Goal: Information Seeking & Learning: Learn about a topic

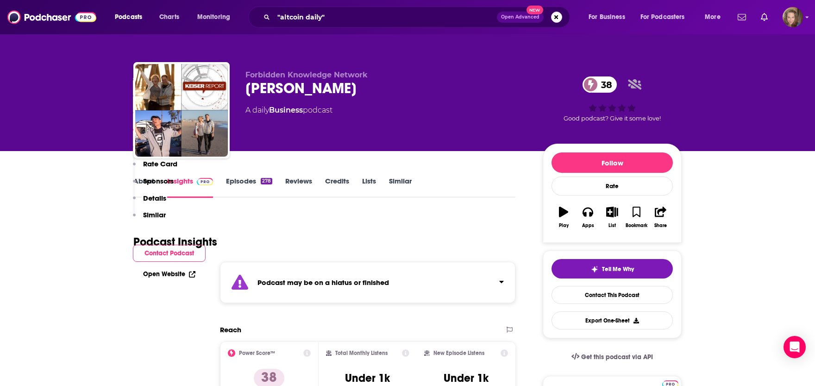
scroll to position [815, 0]
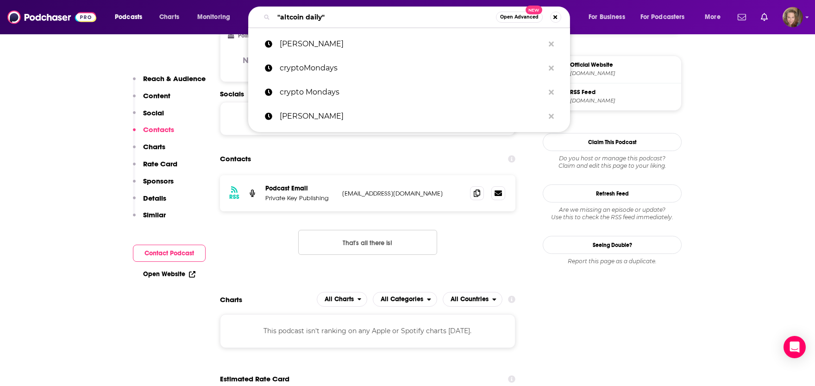
drag, startPoint x: 329, startPoint y: 14, endPoint x: 254, endPoint y: 14, distance: 75.0
click at [274, 14] on input ""altcoin daily"" at bounding box center [385, 17] width 222 height 15
paste input "[PERSON_NAME]"
type input "[PERSON_NAME]"
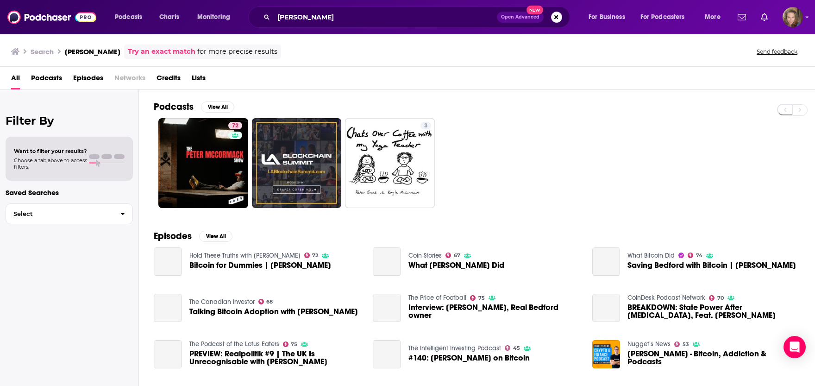
click at [178, 108] on h2 "Podcasts" at bounding box center [174, 107] width 40 height 12
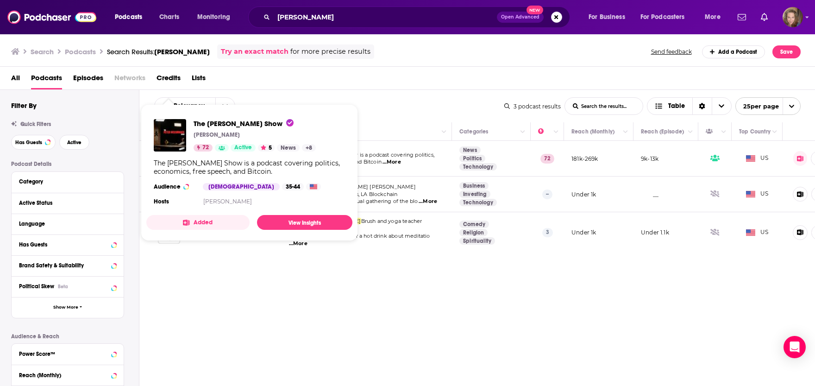
click at [163, 157] on div "The [PERSON_NAME] Show [PERSON_NAME] 72 Active 5 News + 8 The [PERSON_NAME] Sho…" at bounding box center [249, 163] width 206 height 103
click at [179, 136] on img "The Peter McCormack Show" at bounding box center [170, 135] width 32 height 32
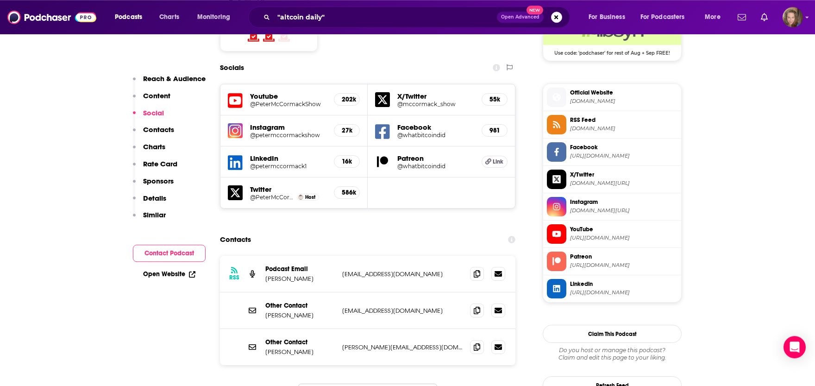
scroll to position [815, 0]
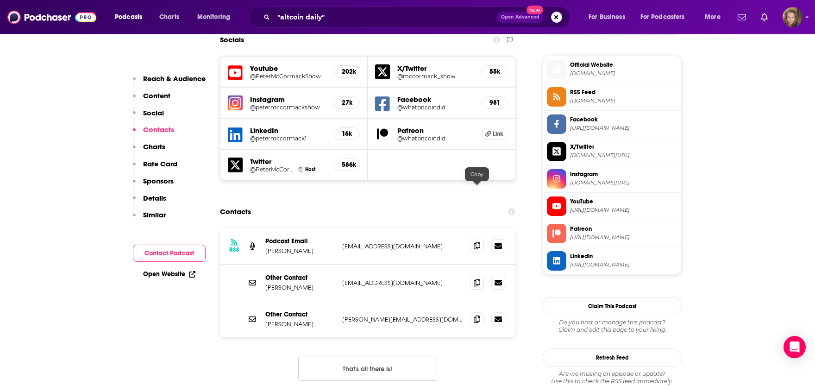
click at [477, 242] on icon at bounding box center [477, 245] width 6 height 7
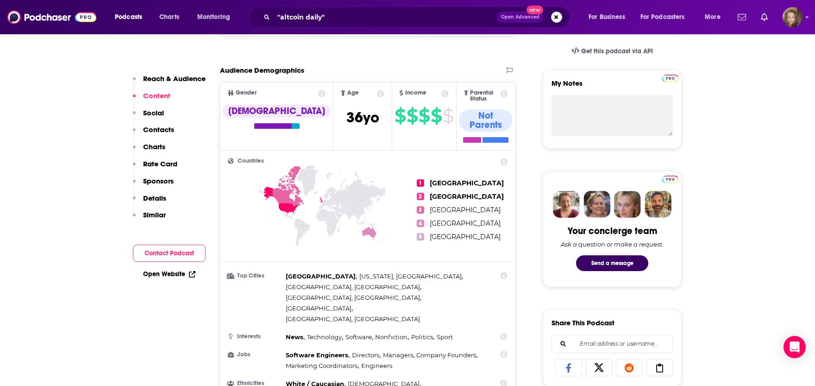
scroll to position [0, 0]
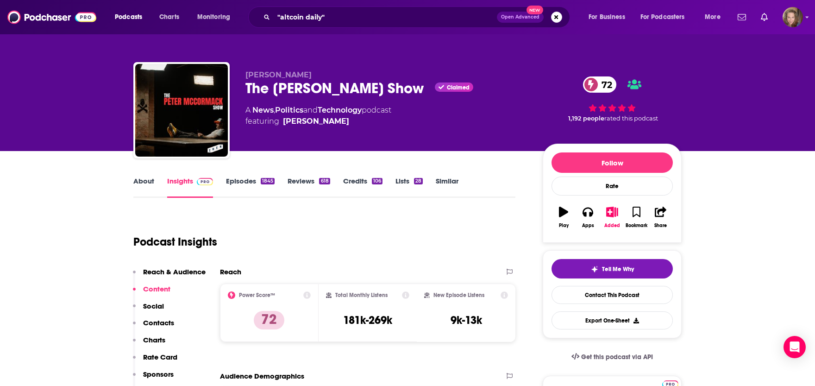
click at [239, 180] on link "Episodes 1845" at bounding box center [250, 186] width 49 height 21
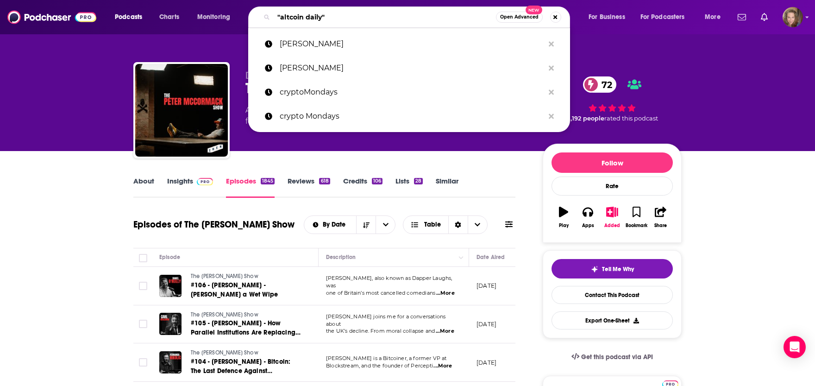
drag, startPoint x: 327, startPoint y: 14, endPoint x: 228, endPoint y: 15, distance: 99.5
click at [274, 15] on input ""altcoin daily"" at bounding box center [385, 17] width 222 height 15
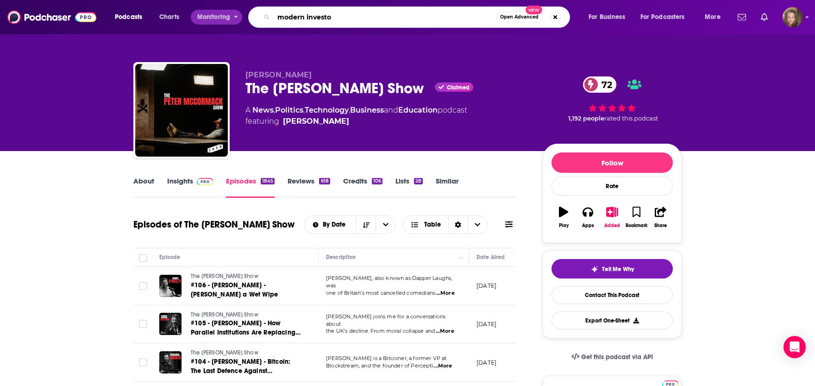
type input "modern investor"
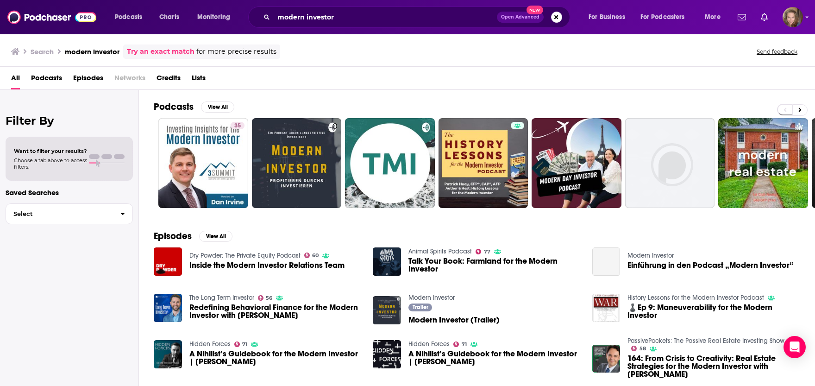
click at [174, 109] on h2 "Podcasts" at bounding box center [174, 107] width 40 height 12
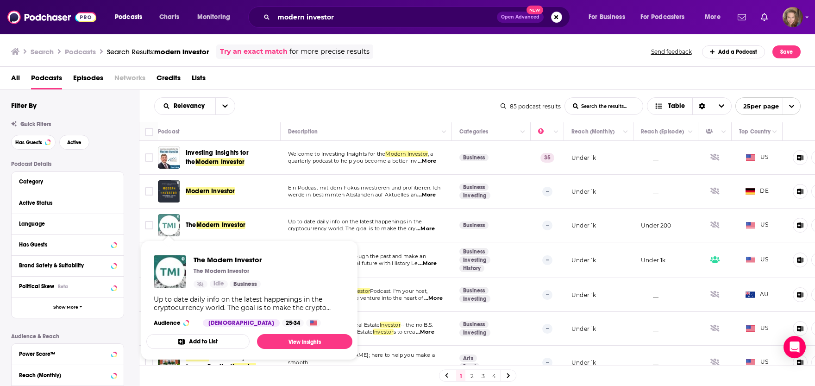
click at [170, 231] on img "The Modern Investor" at bounding box center [169, 225] width 22 height 22
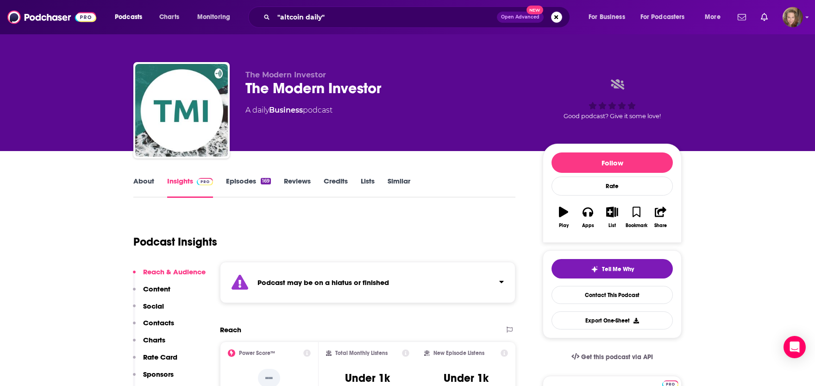
click at [240, 180] on link "Episodes 169" at bounding box center [248, 186] width 45 height 21
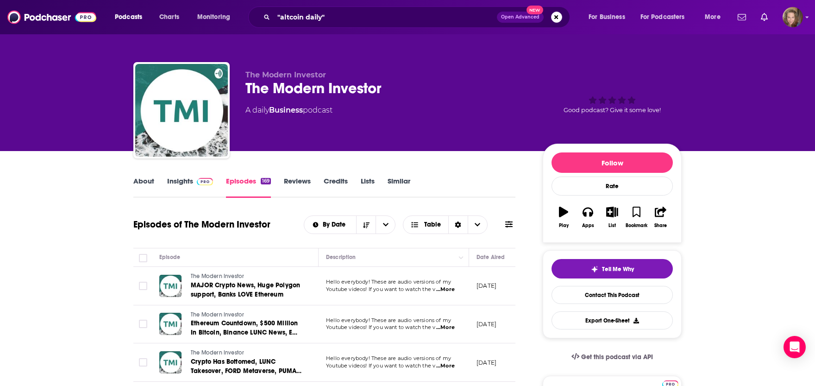
click at [455, 287] on span "...More" at bounding box center [445, 289] width 19 height 7
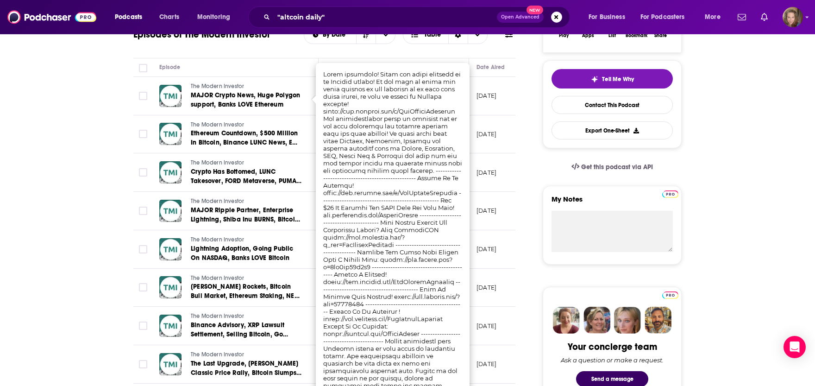
scroll to position [306, 0]
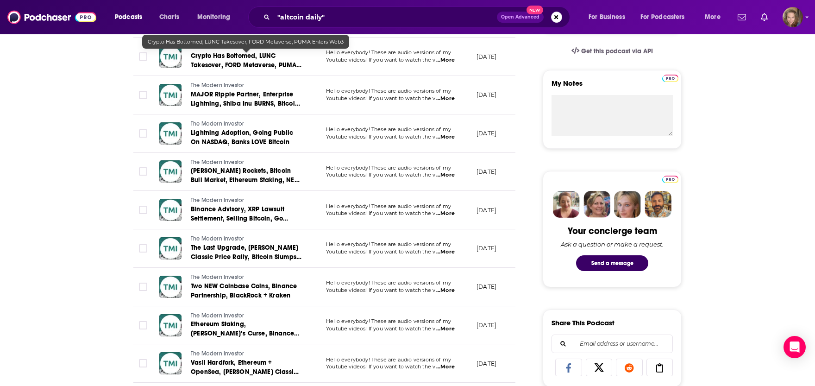
click at [205, 68] on span "Crypto Has Bottomed, LUNC Takesover, FORD Metaverse, PUMA Enters Web3" at bounding box center [246, 65] width 111 height 26
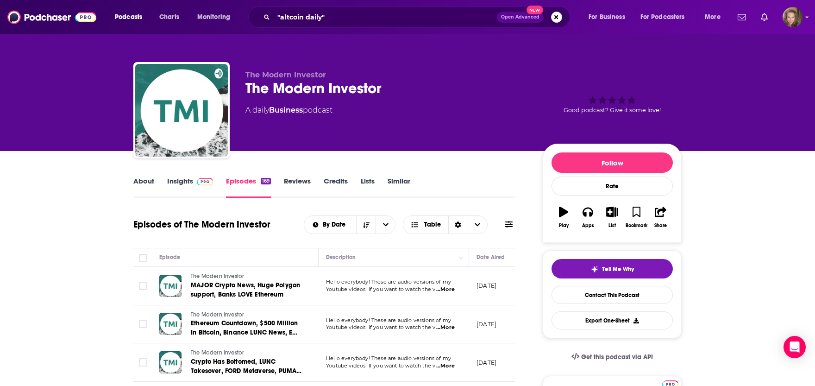
click at [170, 181] on link "Insights" at bounding box center [190, 186] width 46 height 21
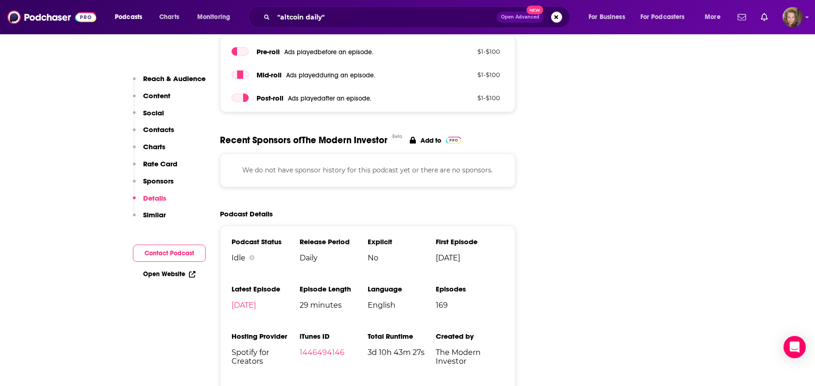
scroll to position [1222, 0]
